Goal: Task Accomplishment & Management: Complete application form

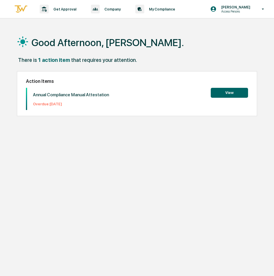
click at [228, 91] on button "View" at bounding box center [229, 93] width 37 height 10
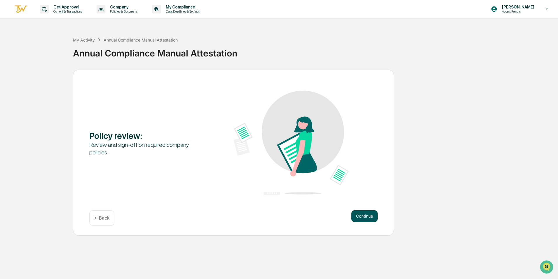
click at [274, 215] on button "Continue" at bounding box center [365, 216] width 26 height 12
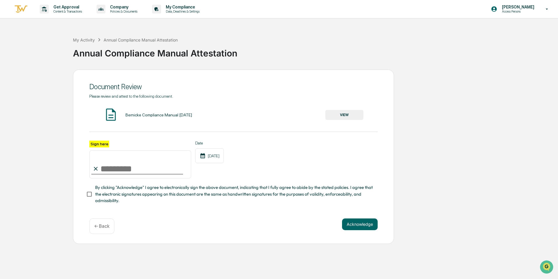
click at [101, 163] on input "Sign here" at bounding box center [140, 164] width 102 height 28
type input "**********"
click at [274, 230] on button "Acknowledge" at bounding box center [360, 224] width 36 height 12
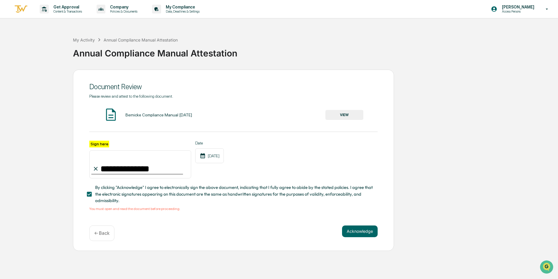
click at [145, 121] on div "Bernicke Compliance Manual [DATE] VIEW" at bounding box center [233, 114] width 288 height 15
click at [274, 117] on button "VIEW" at bounding box center [345, 115] width 38 height 10
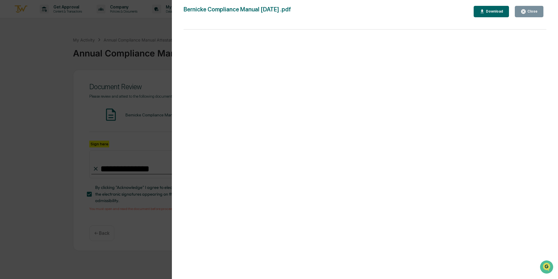
click at [122, 61] on div "Version History [DATE] 03:40 PM [PERSON_NAME] Compliance Manual [DATE] .pdf Clo…" at bounding box center [279, 139] width 558 height 279
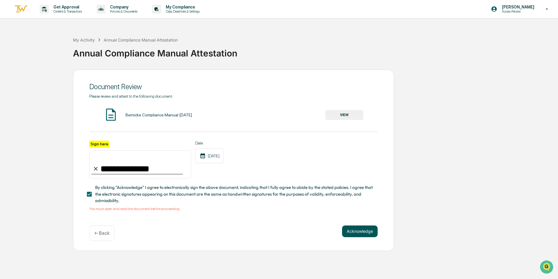
click at [274, 227] on button "Acknowledge" at bounding box center [360, 231] width 36 height 12
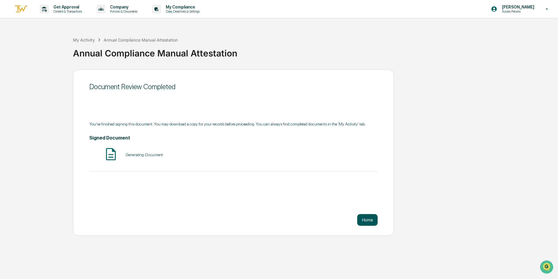
click at [274, 222] on button "Home" at bounding box center [367, 220] width 20 height 12
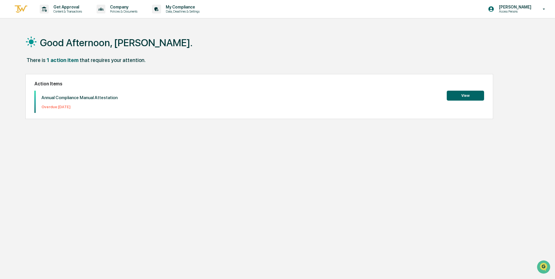
click at [274, 94] on button "View" at bounding box center [465, 96] width 37 height 10
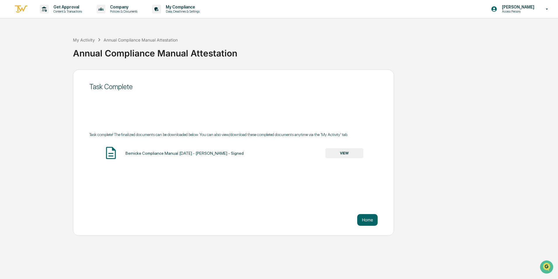
click at [274, 152] on button "VIEW" at bounding box center [345, 153] width 38 height 10
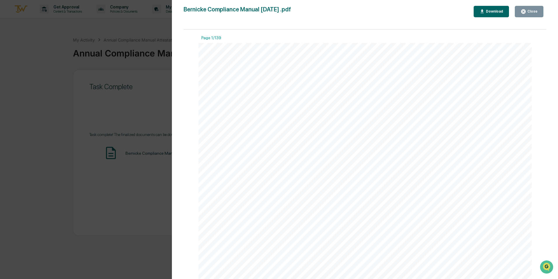
scroll to position [467, 0]
